Goal: Task Accomplishment & Management: Use online tool/utility

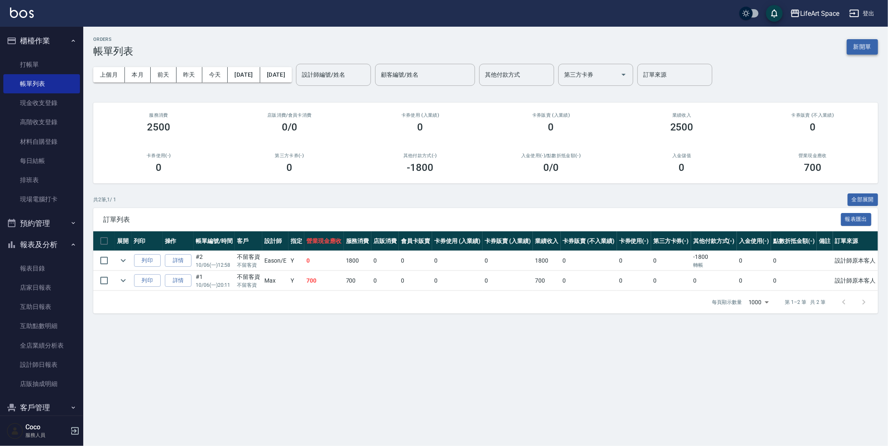
click at [864, 41] on button "新開單" at bounding box center [862, 46] width 31 height 15
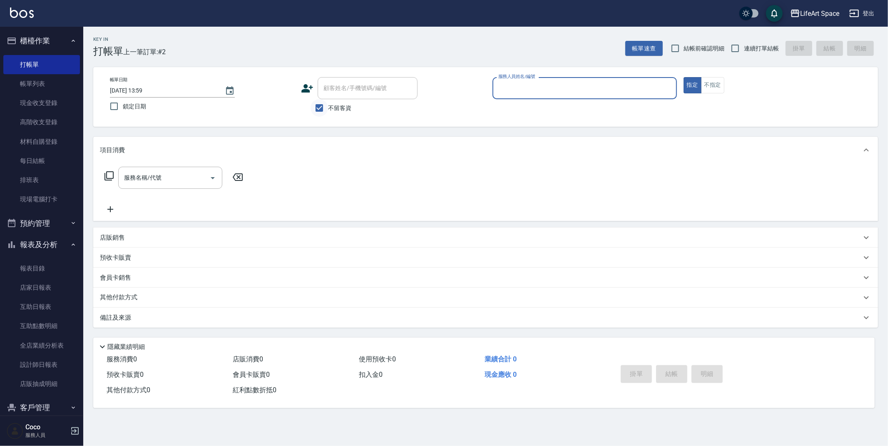
click at [322, 106] on input "不留客資" at bounding box center [319, 107] width 17 height 17
checkbox input "false"
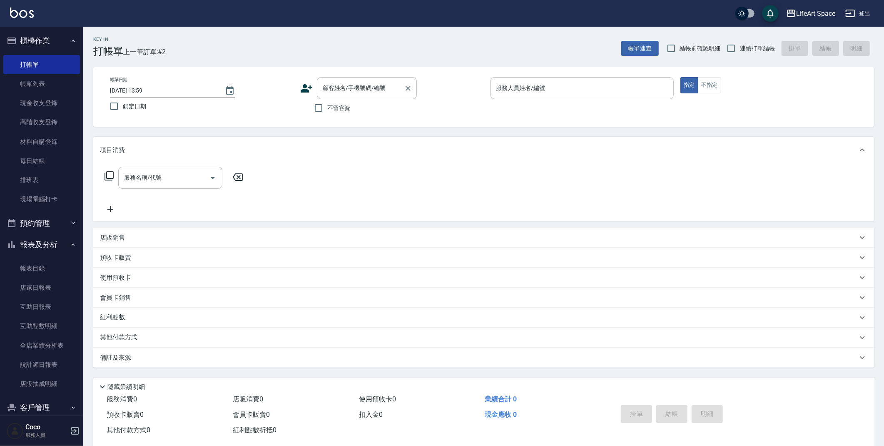
click at [344, 89] on div "顧客姓名/手機號碼/編號 顧客姓名/手機號碼/編號" at bounding box center [367, 88] width 100 height 22
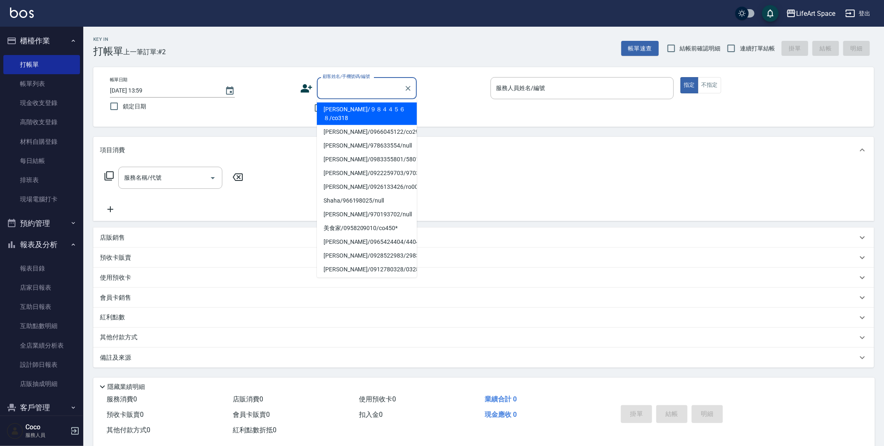
type input "d"
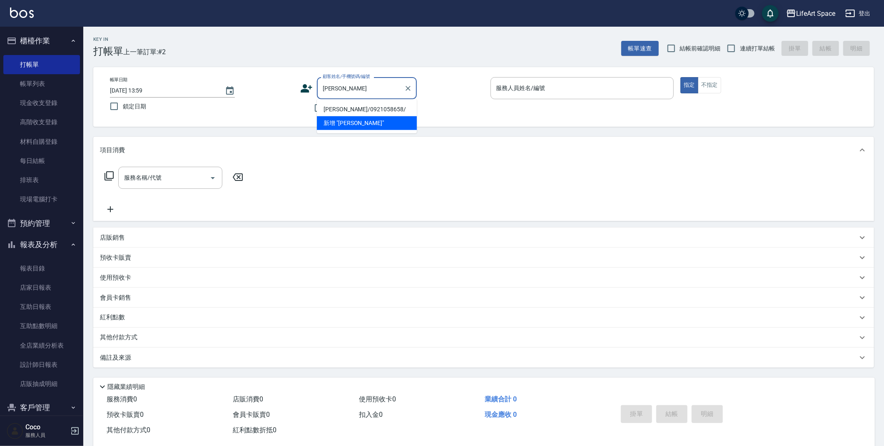
click at [369, 110] on li "[PERSON_NAME]/0921058658/" at bounding box center [367, 109] width 100 height 14
type input "[PERSON_NAME]/0921058658/"
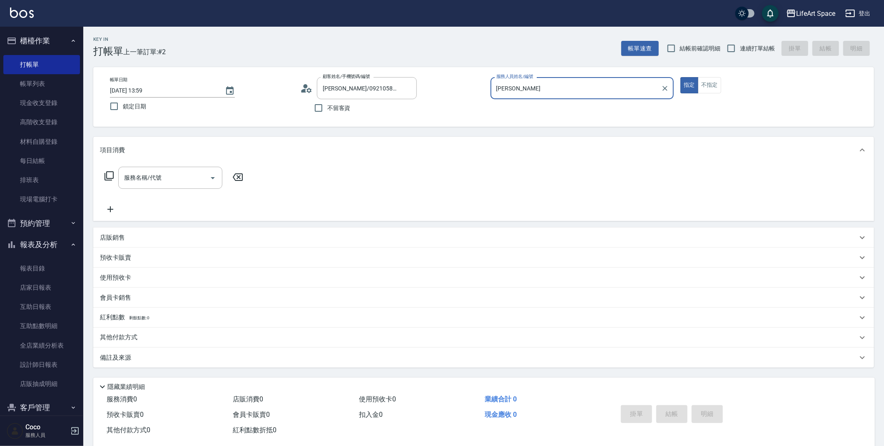
type input "[PERSON_NAME]"
click at [142, 174] on div "服務名稱/代號 服務名稱/代號" at bounding box center [170, 178] width 104 height 22
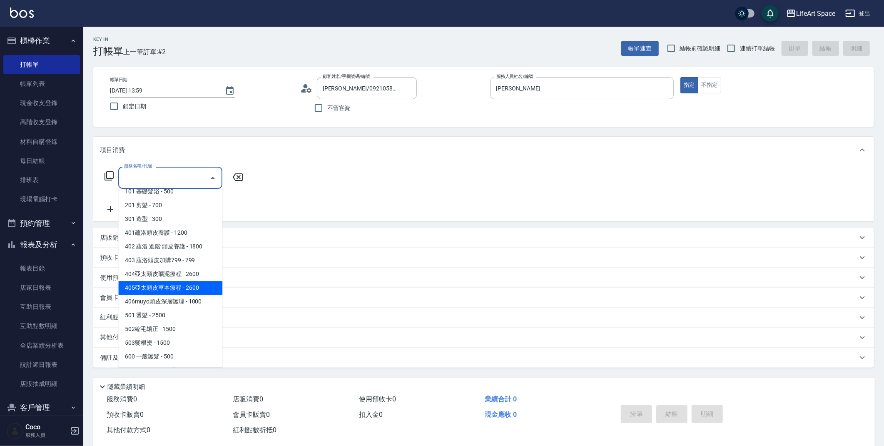
scroll to position [130, 0]
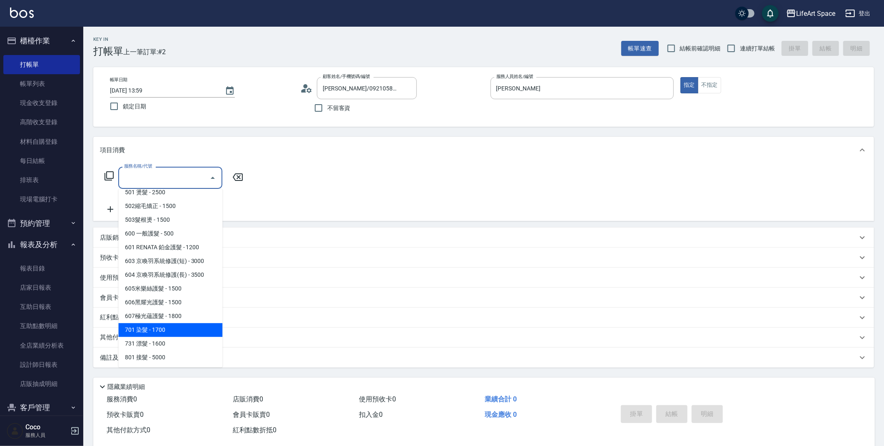
click at [190, 327] on span "701 染髮 - 1700" at bounding box center [170, 330] width 104 height 14
type input "701 染髮(701)"
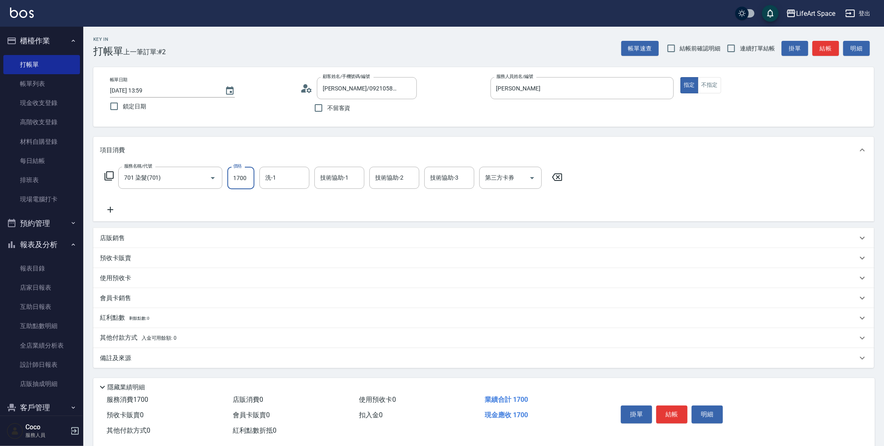
click at [240, 180] on input "1700" at bounding box center [240, 178] width 27 height 22
type input "2500"
